Goal: Task Accomplishment & Management: Use online tool/utility

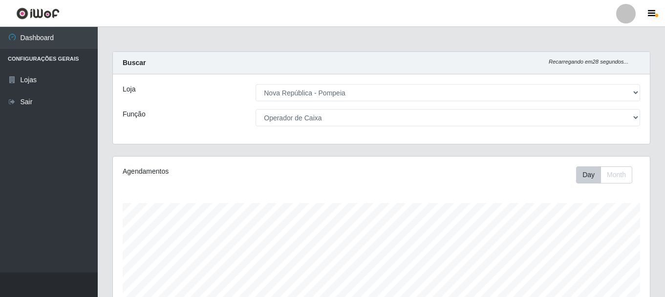
select select "64"
select select "22"
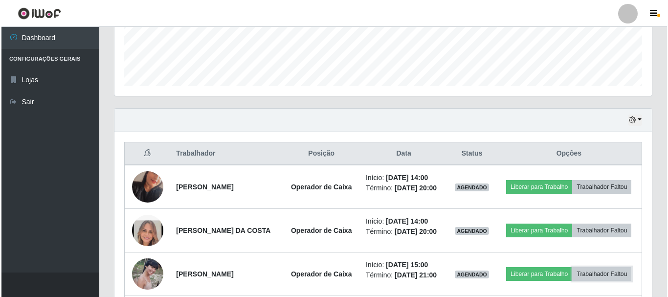
scroll to position [235, 0]
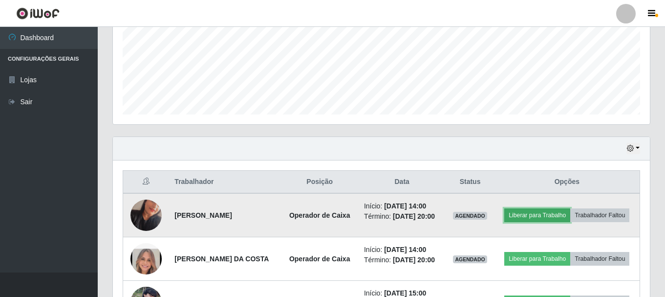
click at [568, 213] on button "Liberar para Trabalho" at bounding box center [538, 215] width 66 height 14
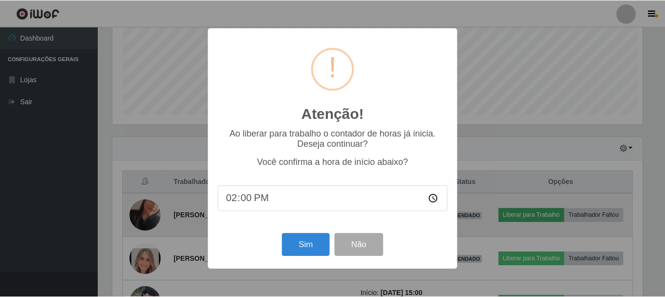
scroll to position [203, 532]
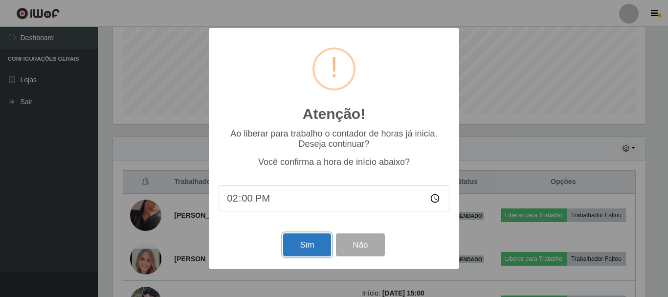
click at [301, 246] on button "Sim" at bounding box center [306, 244] width 47 height 23
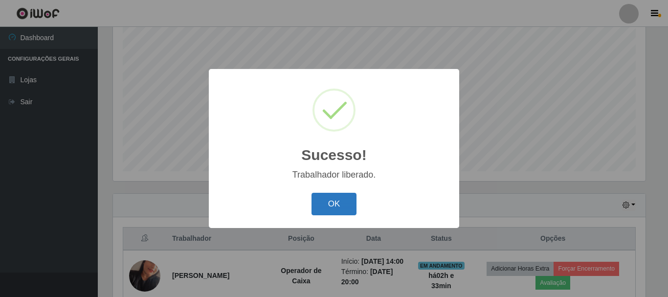
click at [347, 204] on button "OK" at bounding box center [333, 204] width 45 height 23
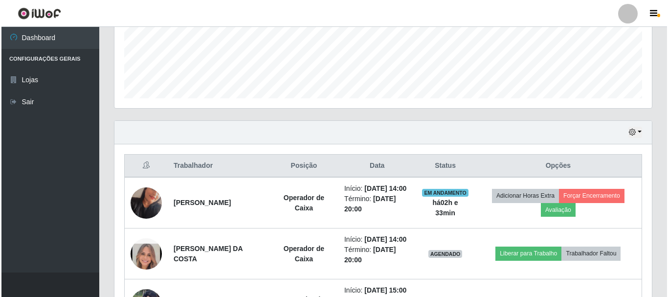
scroll to position [325, 0]
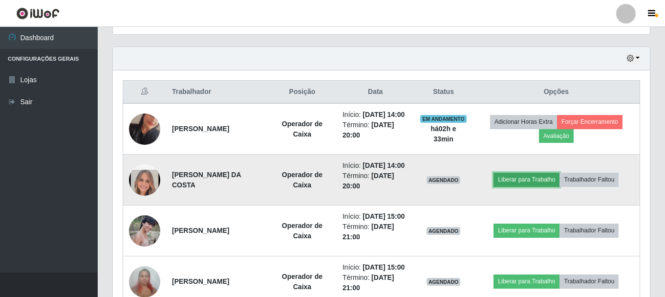
click at [517, 186] on button "Liberar para Trabalho" at bounding box center [527, 180] width 66 height 14
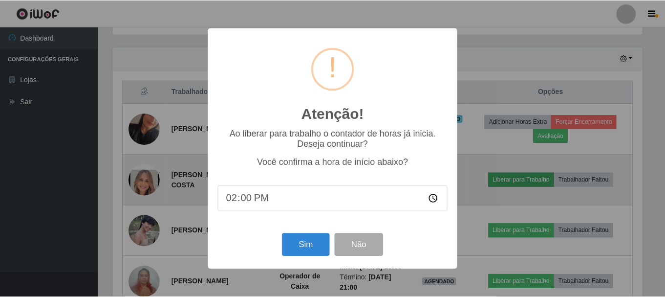
scroll to position [203, 532]
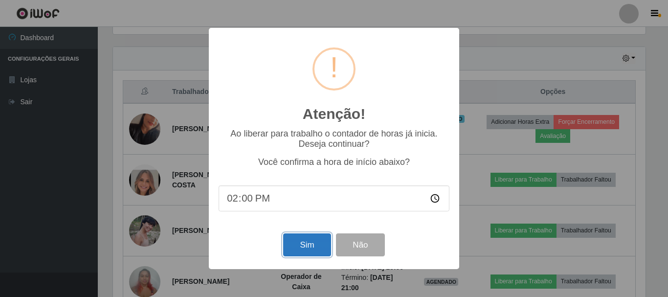
drag, startPoint x: 311, startPoint y: 249, endPoint x: 321, endPoint y: 244, distance: 10.7
click at [311, 248] on button "Sim" at bounding box center [306, 244] width 47 height 23
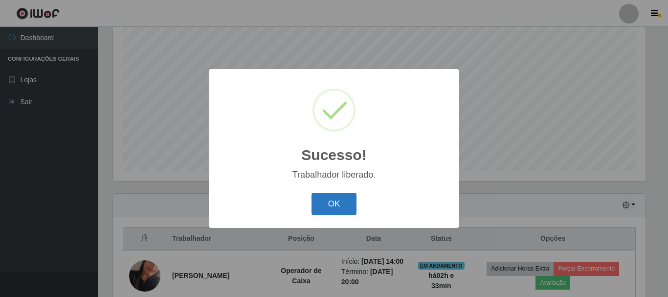
click at [323, 204] on button "OK" at bounding box center [333, 204] width 45 height 23
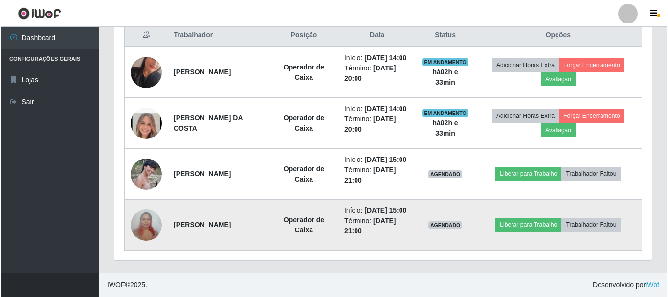
scroll to position [423, 0]
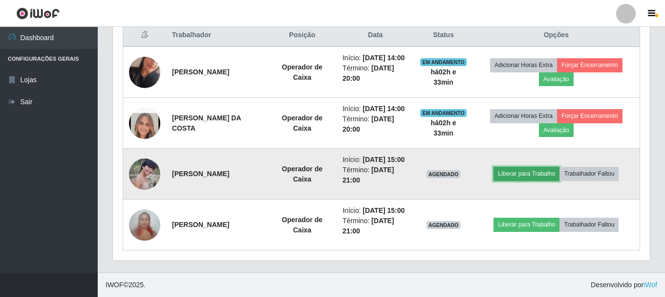
click at [560, 167] on button "Liberar para Trabalho" at bounding box center [527, 174] width 66 height 14
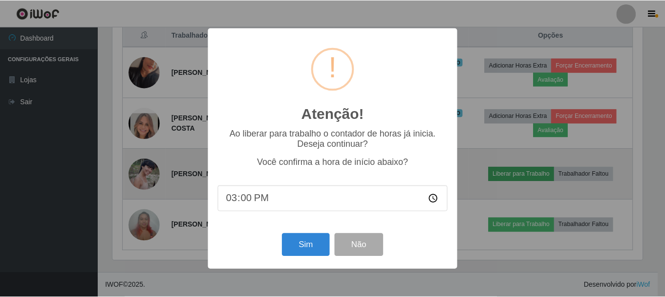
scroll to position [203, 532]
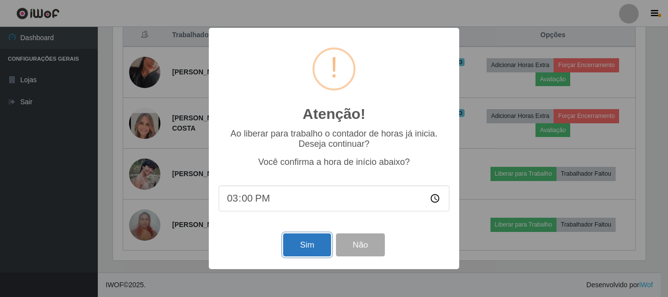
click at [304, 244] on button "Sim" at bounding box center [306, 244] width 47 height 23
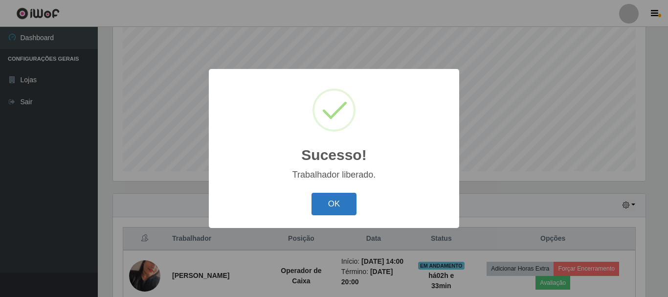
click at [349, 200] on button "OK" at bounding box center [333, 204] width 45 height 23
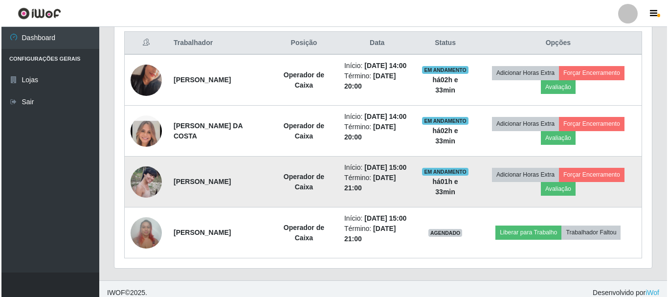
scroll to position [423, 0]
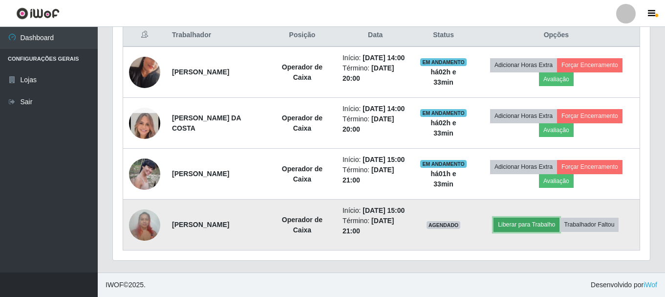
click at [522, 218] on button "Liberar para Trabalho" at bounding box center [527, 225] width 66 height 14
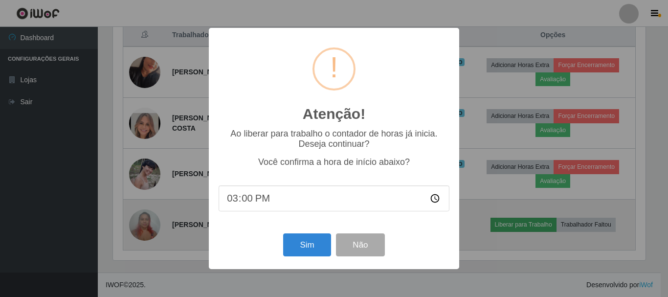
scroll to position [0, 0]
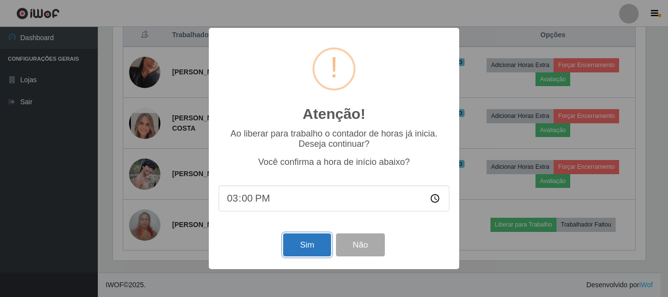
click at [293, 246] on button "Sim" at bounding box center [306, 244] width 47 height 23
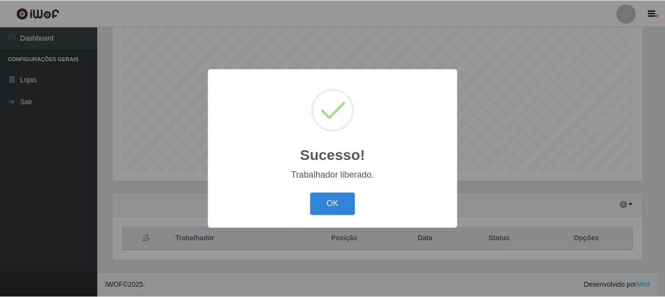
scroll to position [203, 532]
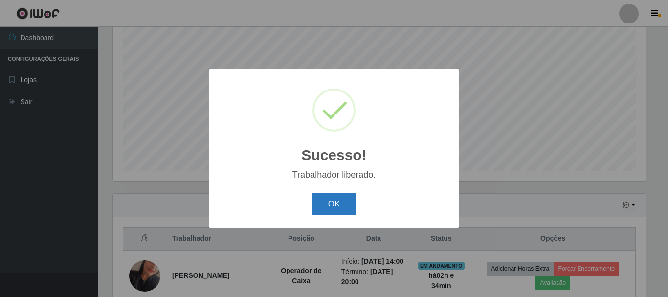
click at [322, 207] on button "OK" at bounding box center [333, 204] width 45 height 23
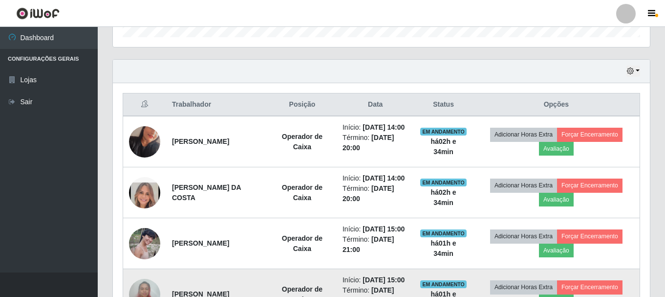
scroll to position [423, 0]
